Goal: Task Accomplishment & Management: Complete application form

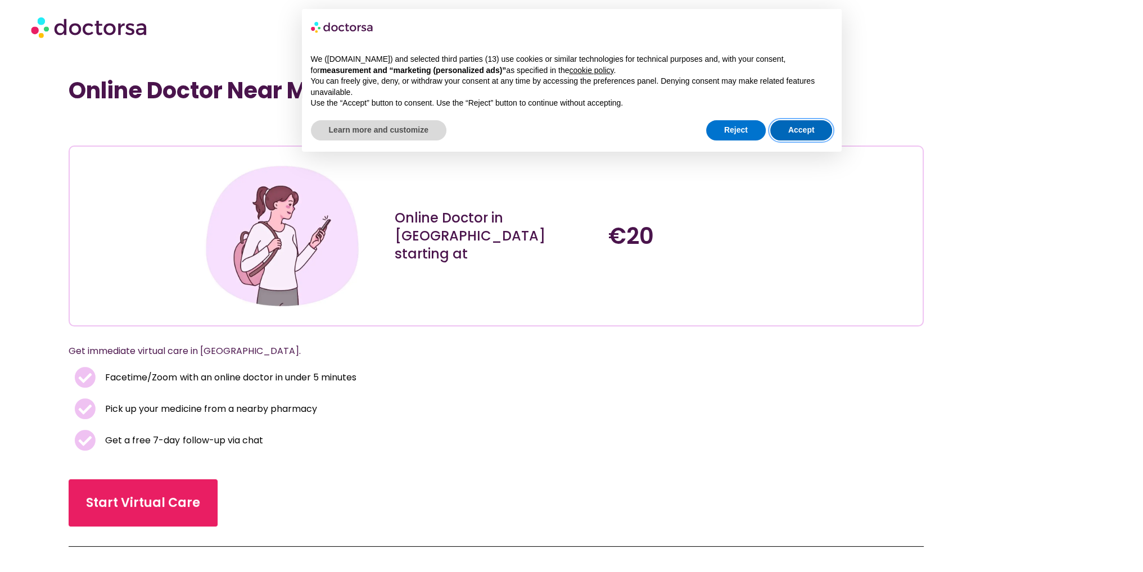
click at [807, 124] on button "Accept" at bounding box center [801, 130] width 62 height 20
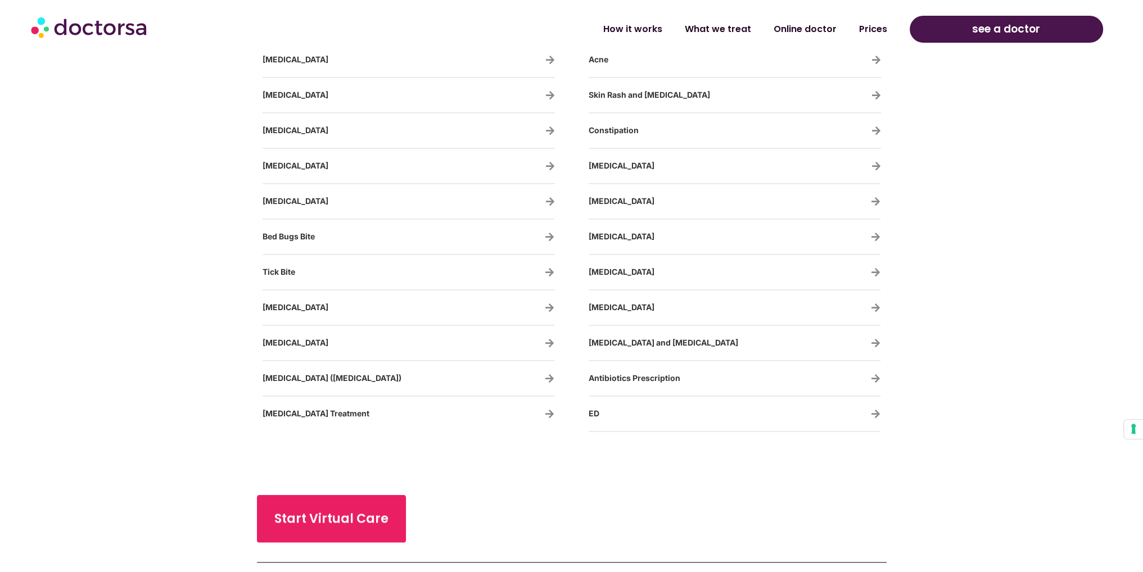
scroll to position [2080, 0]
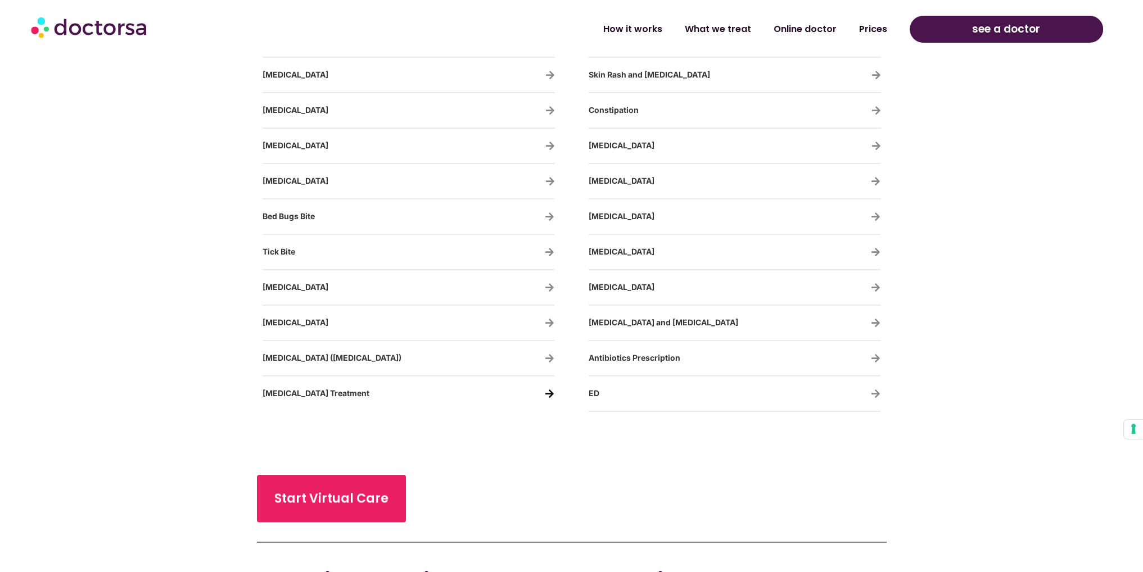
click at [549, 389] on icon "Chlamydia Treatment" at bounding box center [550, 394] width 10 height 10
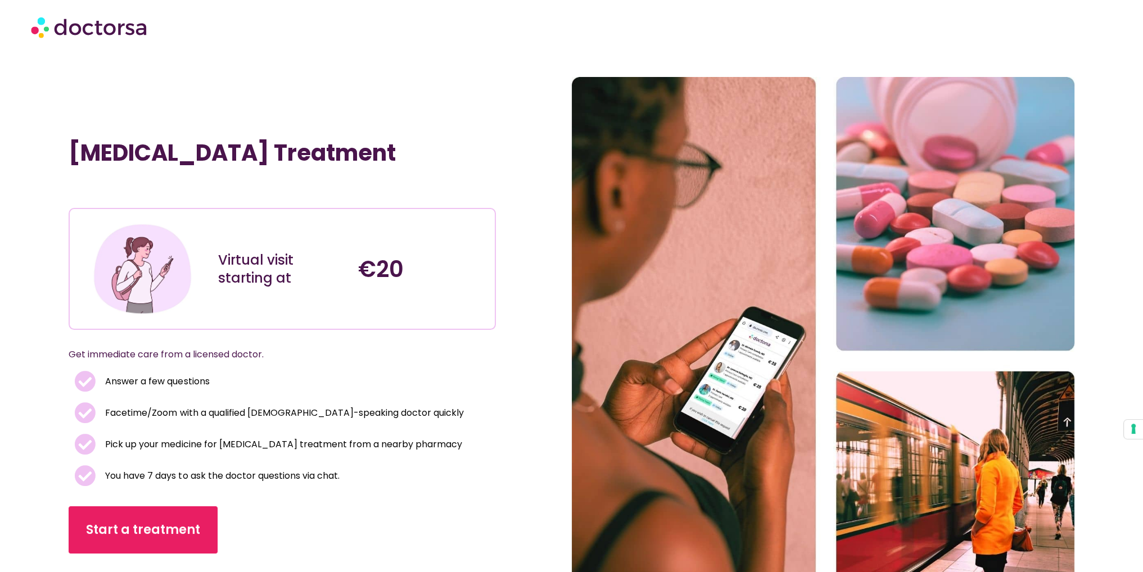
scroll to position [112, 0]
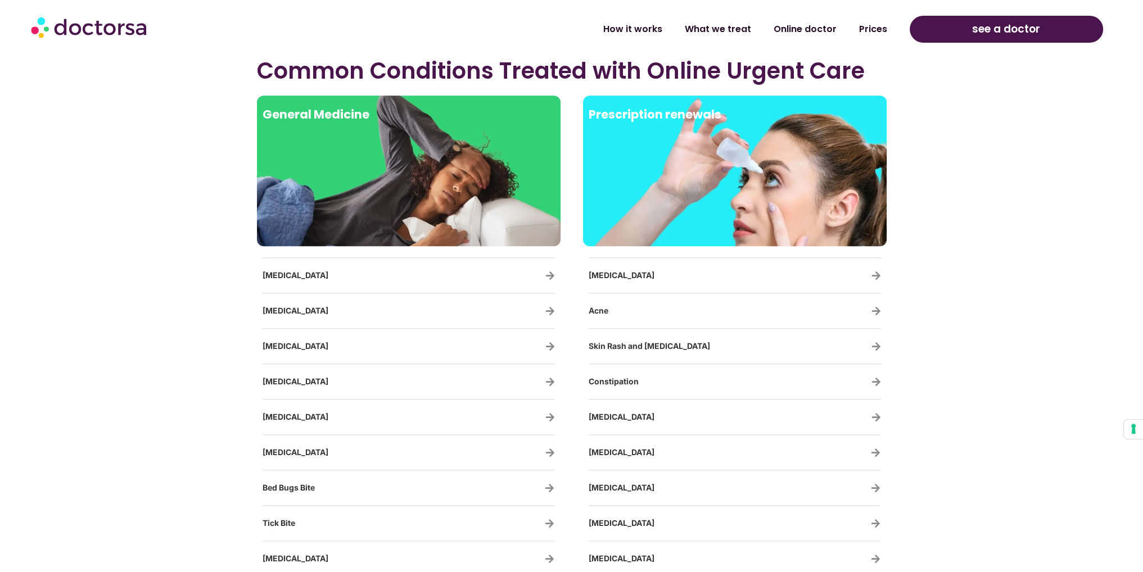
scroll to position [1799, 0]
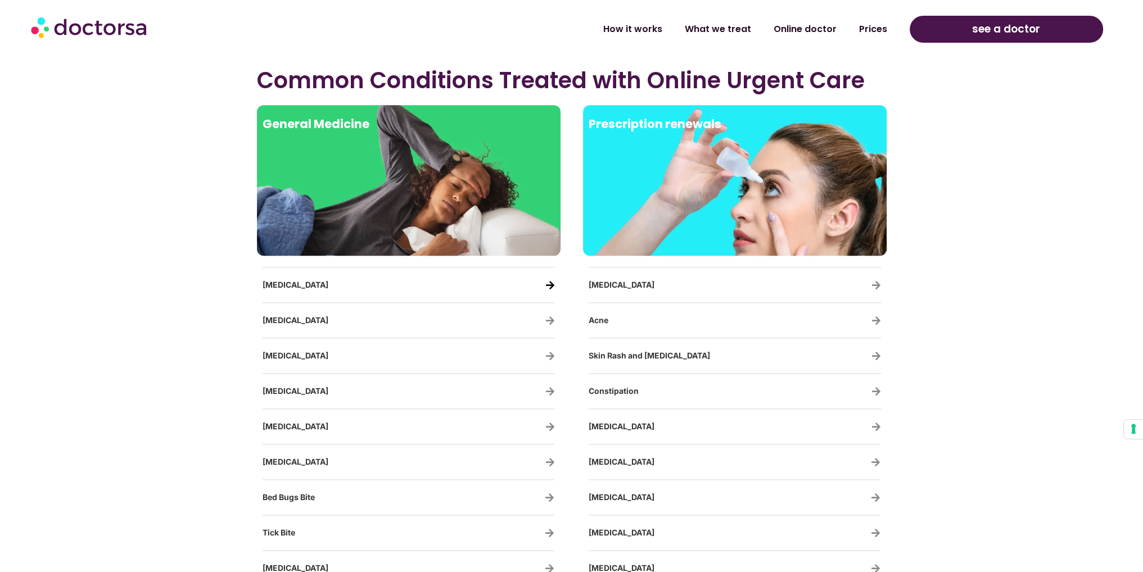
click at [550, 284] on icon "Urinary Tract Infections" at bounding box center [550, 286] width 10 height 10
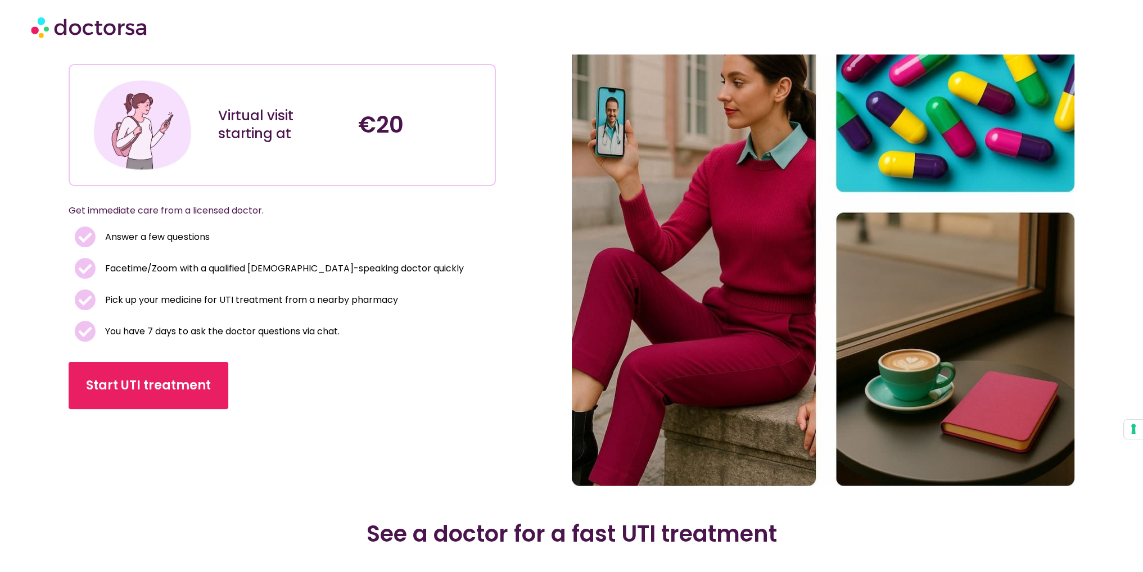
scroll to position [169, 0]
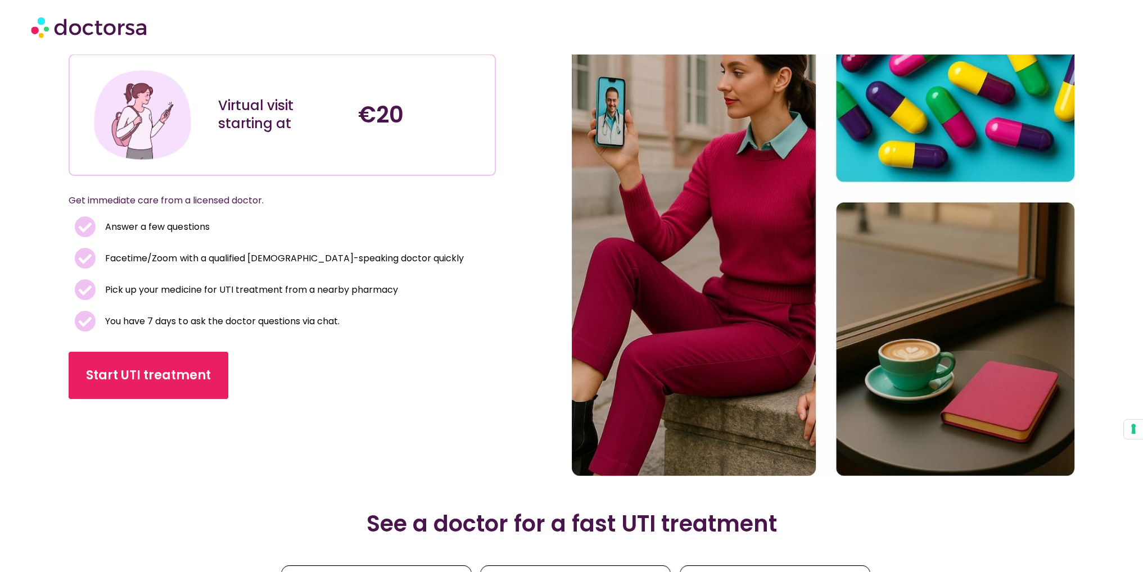
click at [347, 133] on div "Virtual visit starting at" at bounding box center [283, 115] width 140 height 114
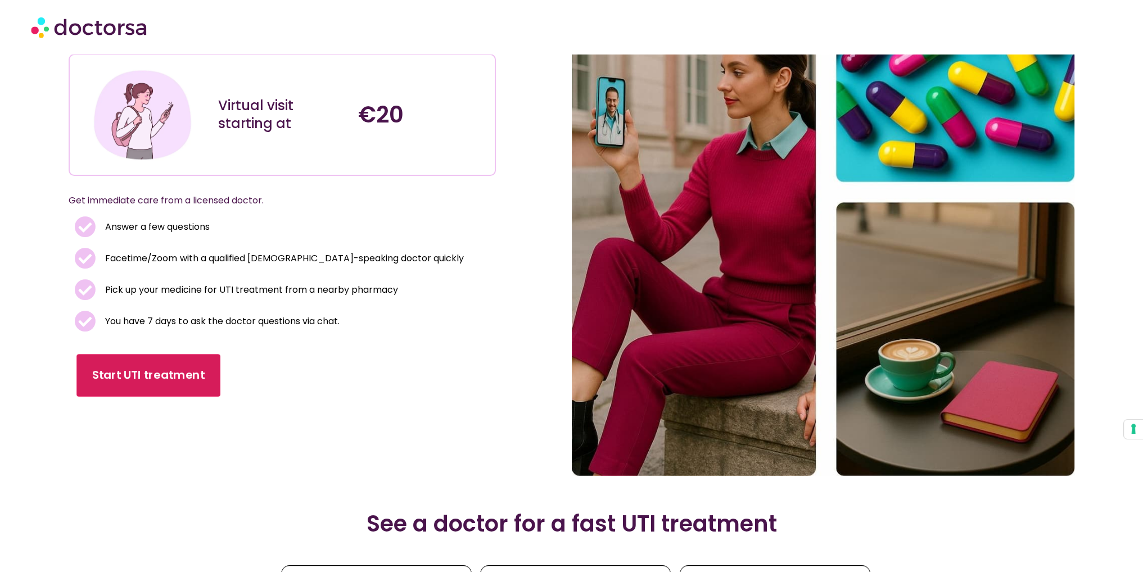
click at [180, 384] on span "Start UTI treatment" at bounding box center [148, 376] width 112 height 16
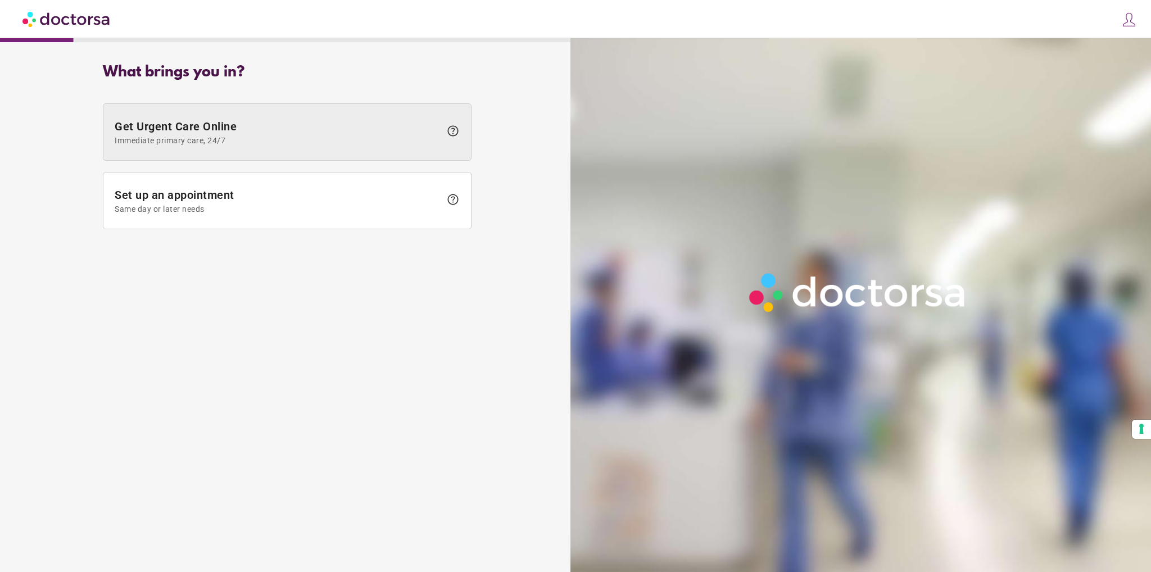
click at [243, 137] on span "Immediate primary care, 24/7" at bounding box center [278, 140] width 326 height 9
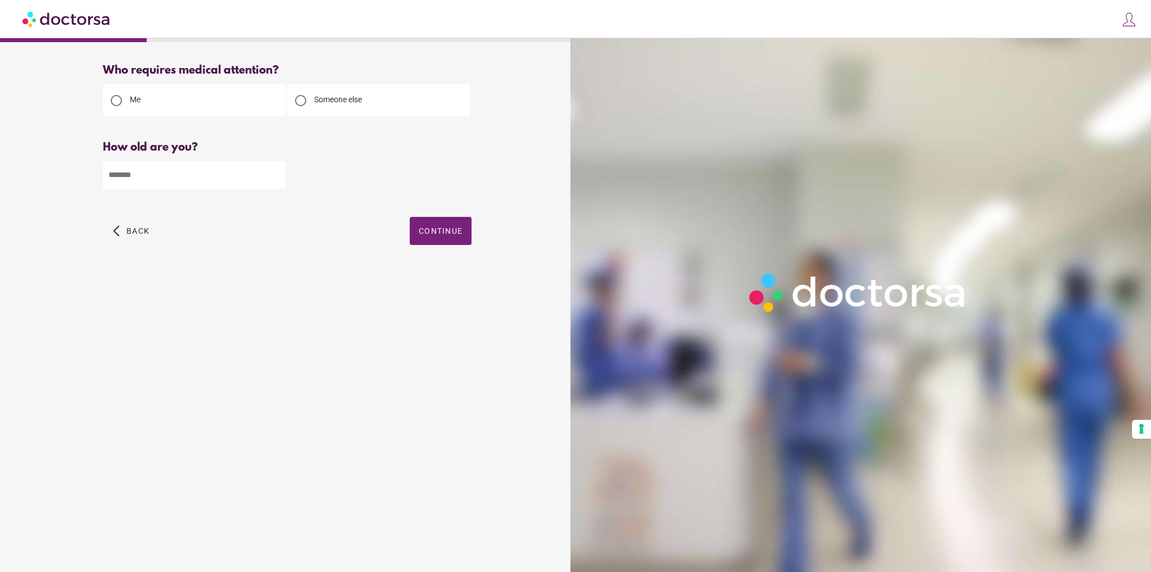
click at [218, 187] on input "number" at bounding box center [194, 175] width 183 height 28
type input "**"
drag, startPoint x: 407, startPoint y: 233, endPoint x: 416, endPoint y: 232, distance: 9.2
click at [413, 232] on div "arrow_back_ios Back Continue" at bounding box center [287, 239] width 369 height 45
click at [429, 230] on span "Continue" at bounding box center [441, 231] width 44 height 9
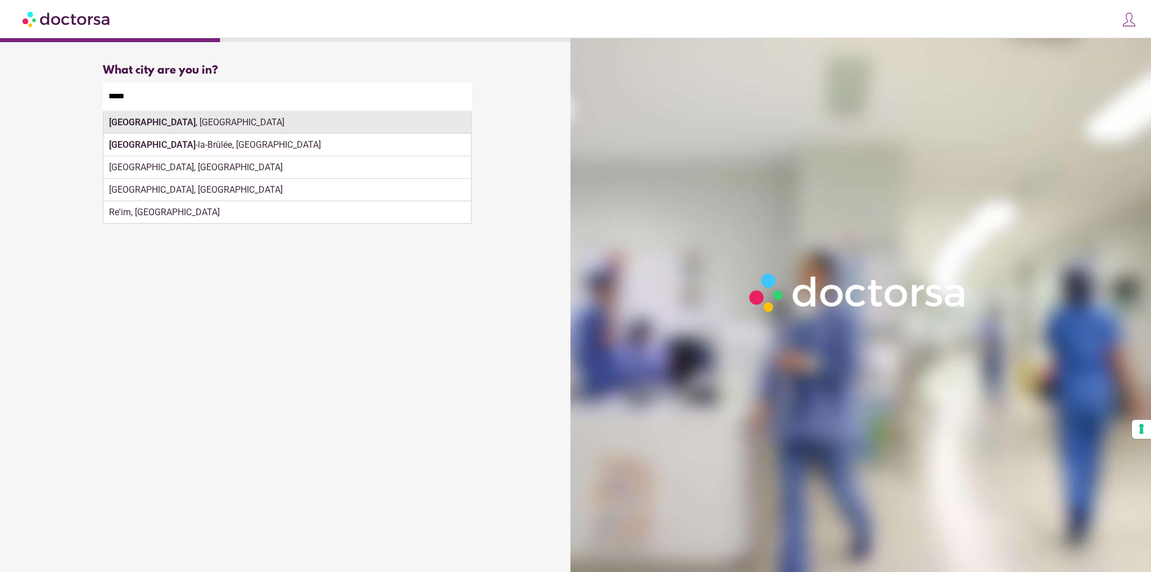
click at [157, 124] on div "[GEOGRAPHIC_DATA] , [GEOGRAPHIC_DATA]" at bounding box center [287, 122] width 368 height 22
type input "**********"
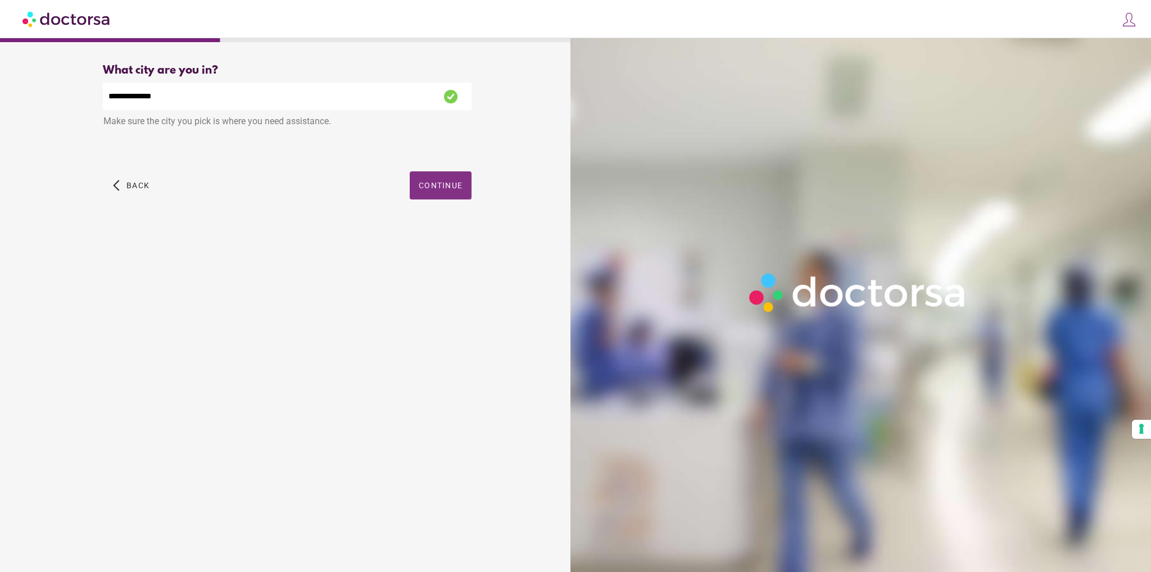
click at [445, 184] on span "Continue" at bounding box center [441, 185] width 44 height 9
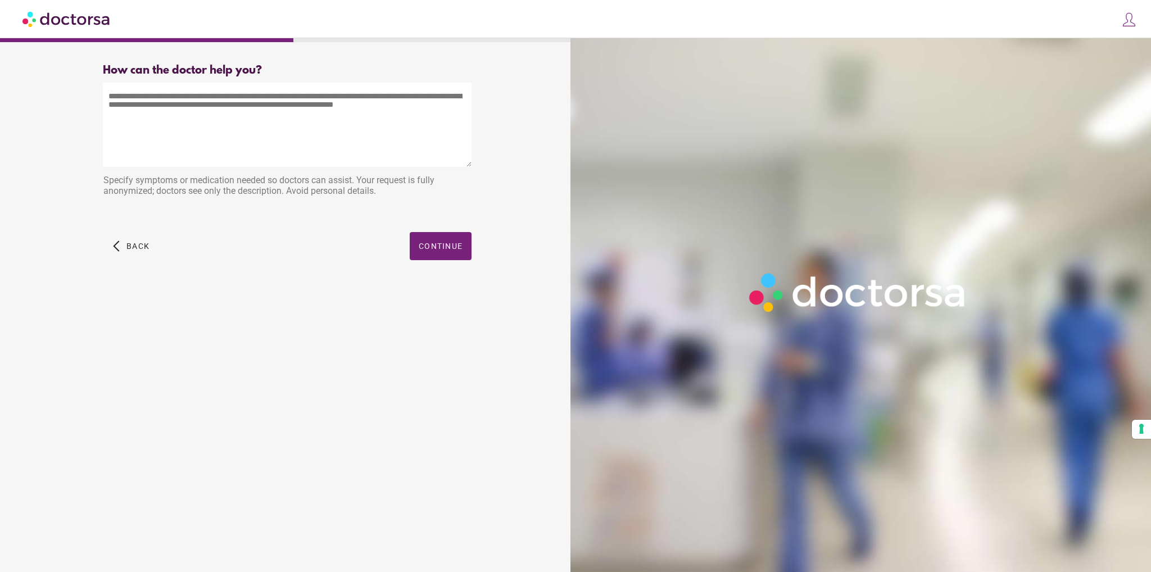
click at [331, 153] on textarea at bounding box center [287, 125] width 369 height 84
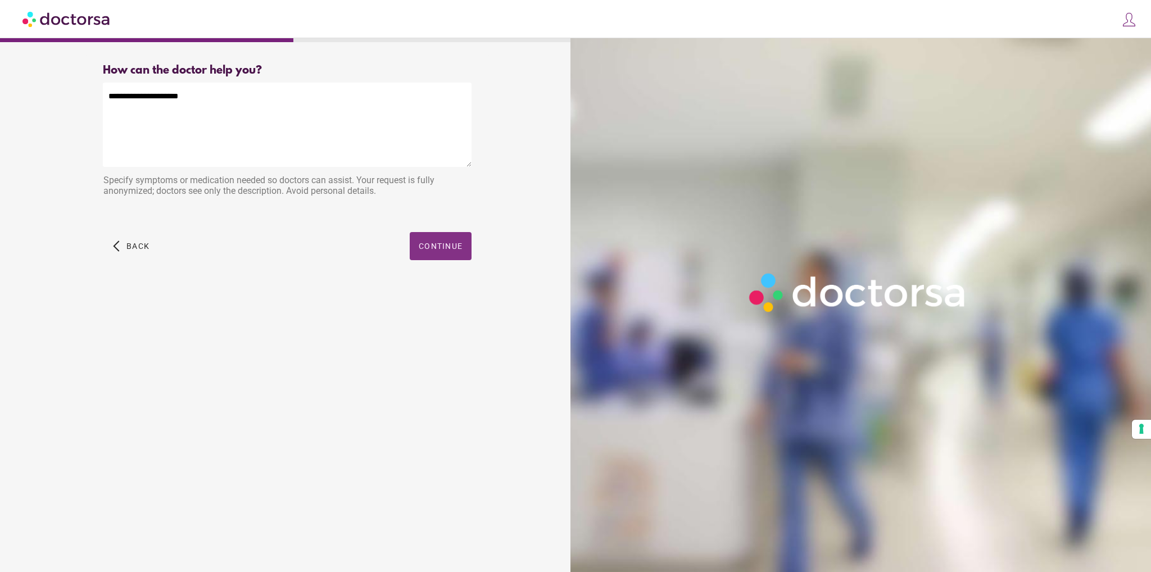
type textarea "**********"
click at [433, 250] on span "Continue" at bounding box center [441, 246] width 44 height 9
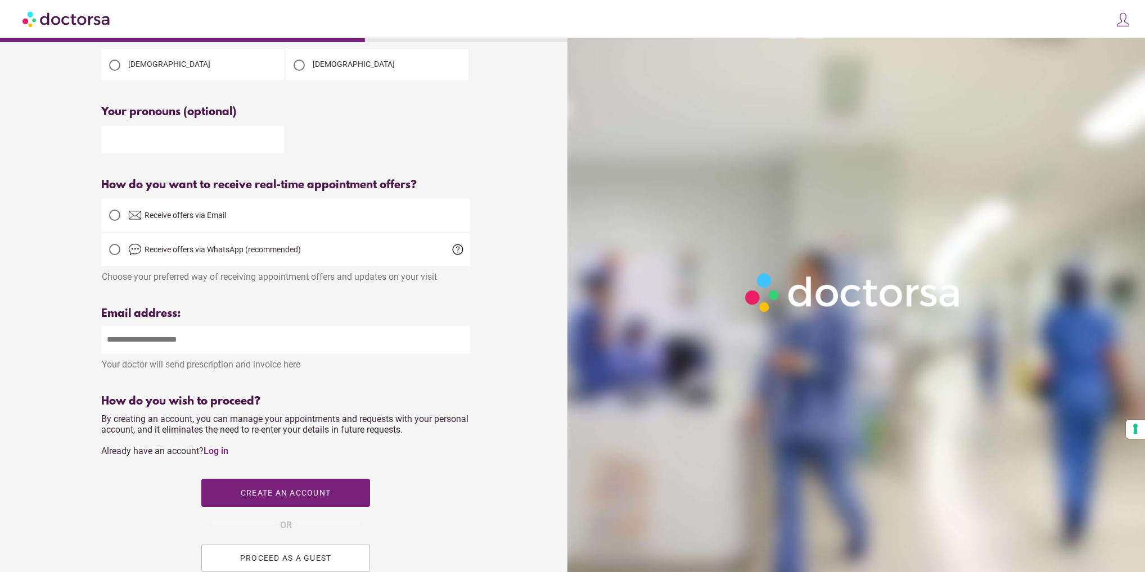
scroll to position [169, 0]
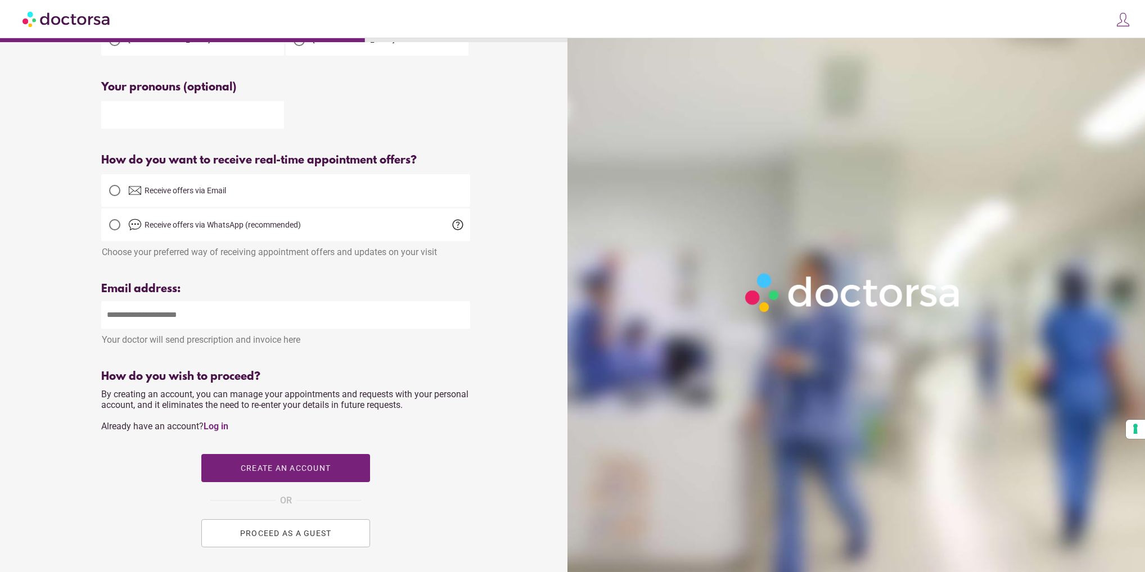
click at [457, 229] on span "help" at bounding box center [457, 224] width 13 height 13
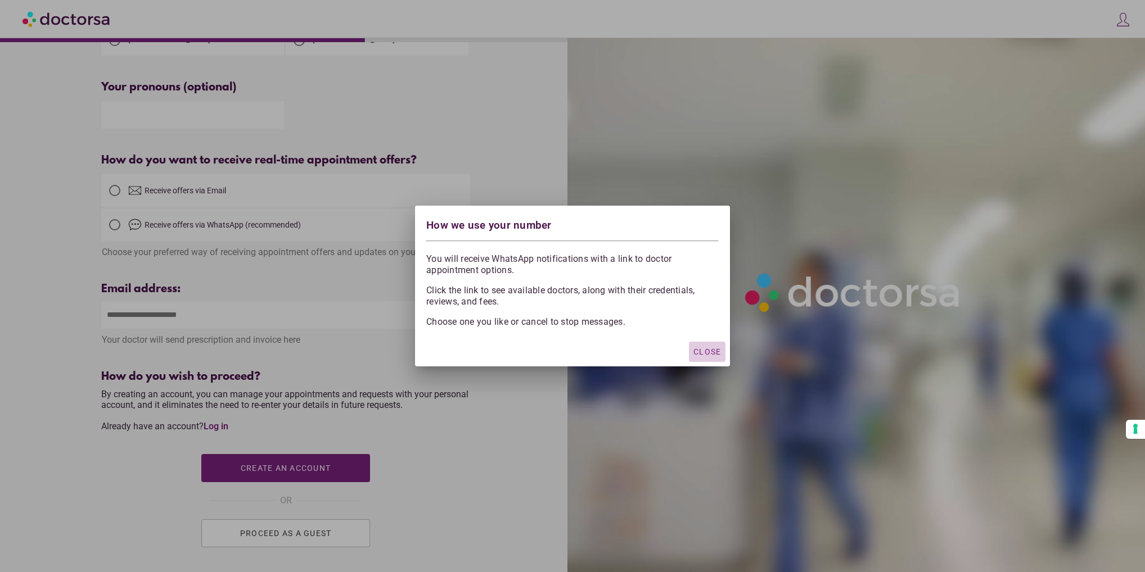
drag, startPoint x: 712, startPoint y: 351, endPoint x: 667, endPoint y: 360, distance: 45.4
click at [712, 351] on span "Close" at bounding box center [707, 351] width 28 height 9
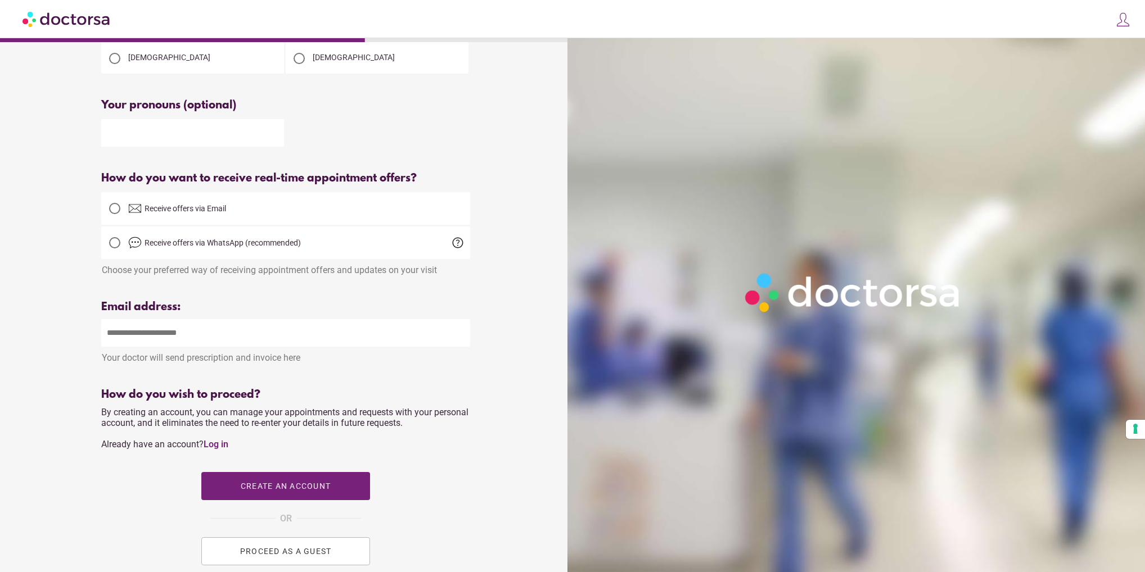
scroll to position [0, 0]
